Goal: Find specific page/section: Find specific page/section

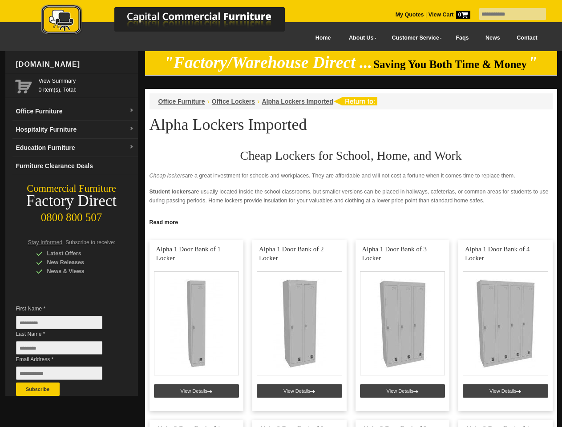
click at [507, 14] on input "text" at bounding box center [512, 14] width 67 height 12
click at [66, 350] on input "Last Name *" at bounding box center [59, 347] width 86 height 13
click at [38, 389] on button "Subscribe" at bounding box center [38, 389] width 44 height 13
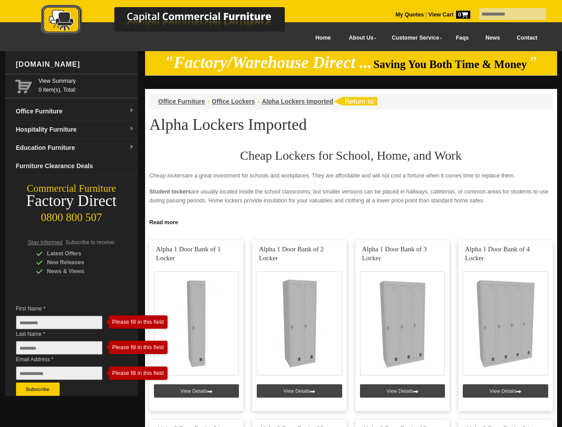
click at [351, 222] on link "Read more" at bounding box center [351, 221] width 412 height 11
